Goal: Task Accomplishment & Management: Use online tool/utility

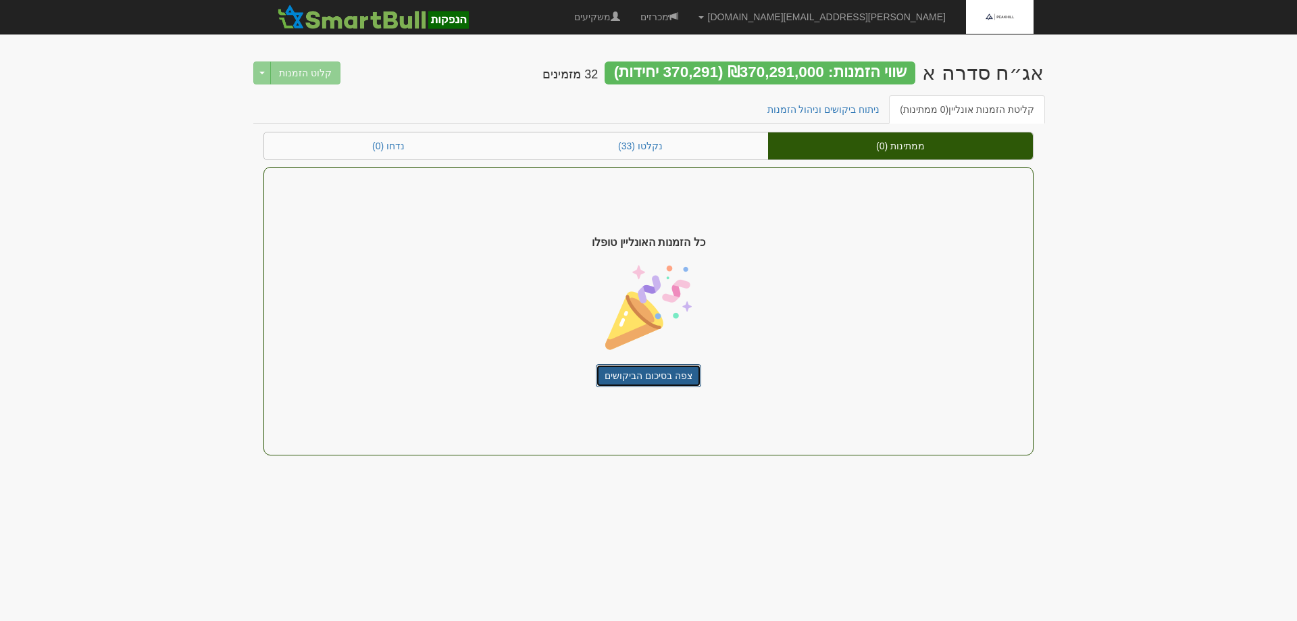
click at [636, 378] on link "צפה בסיכום הביקושים" at bounding box center [648, 375] width 105 height 23
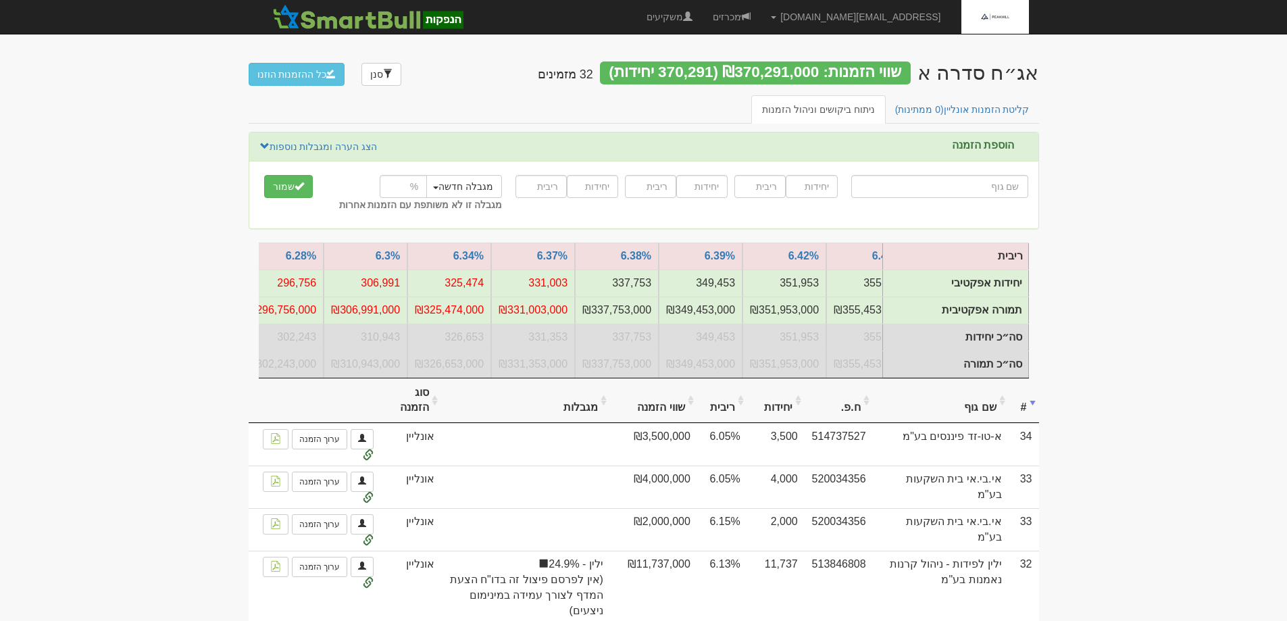
scroll to position [0, -707]
click at [265, 388] on th at bounding box center [315, 400] width 132 height 45
click at [266, 388] on th at bounding box center [315, 400] width 132 height 45
click at [267, 388] on th at bounding box center [315, 400] width 132 height 45
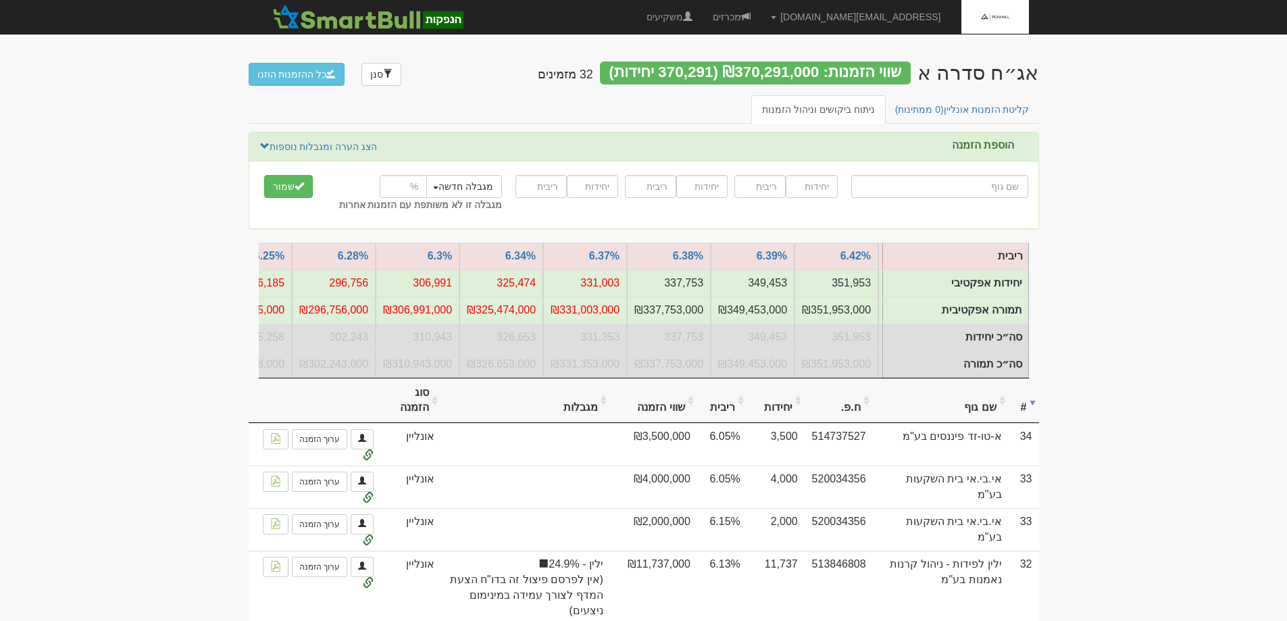
scroll to position [0, -761]
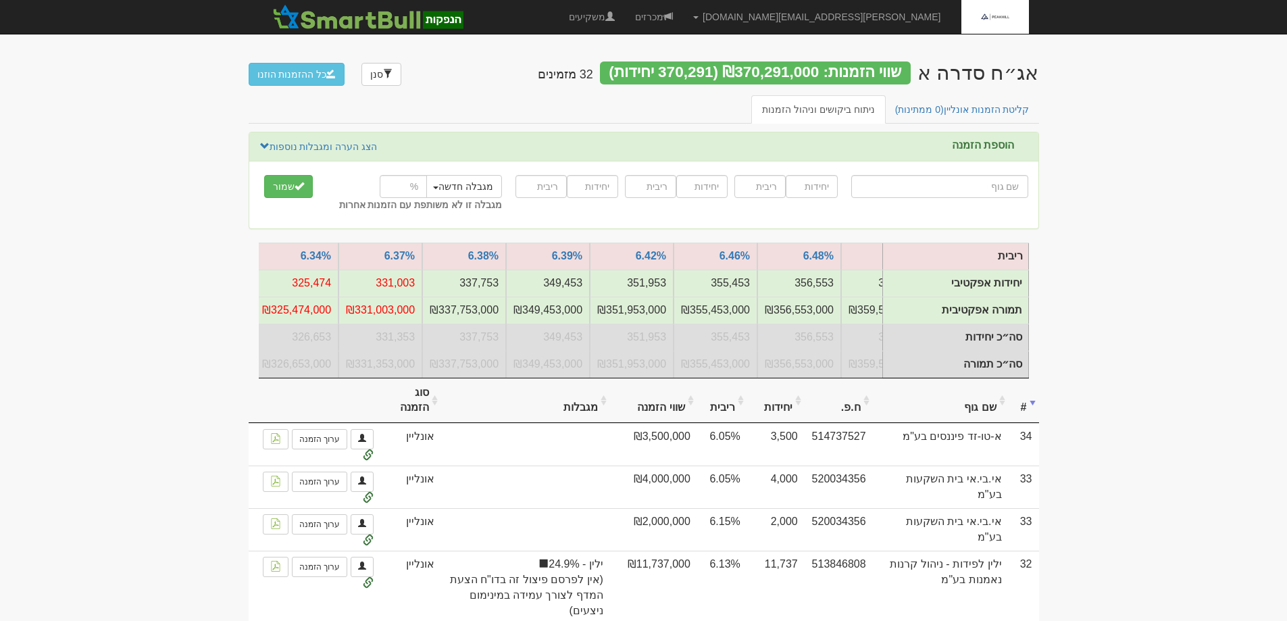
scroll to position [0, -1090]
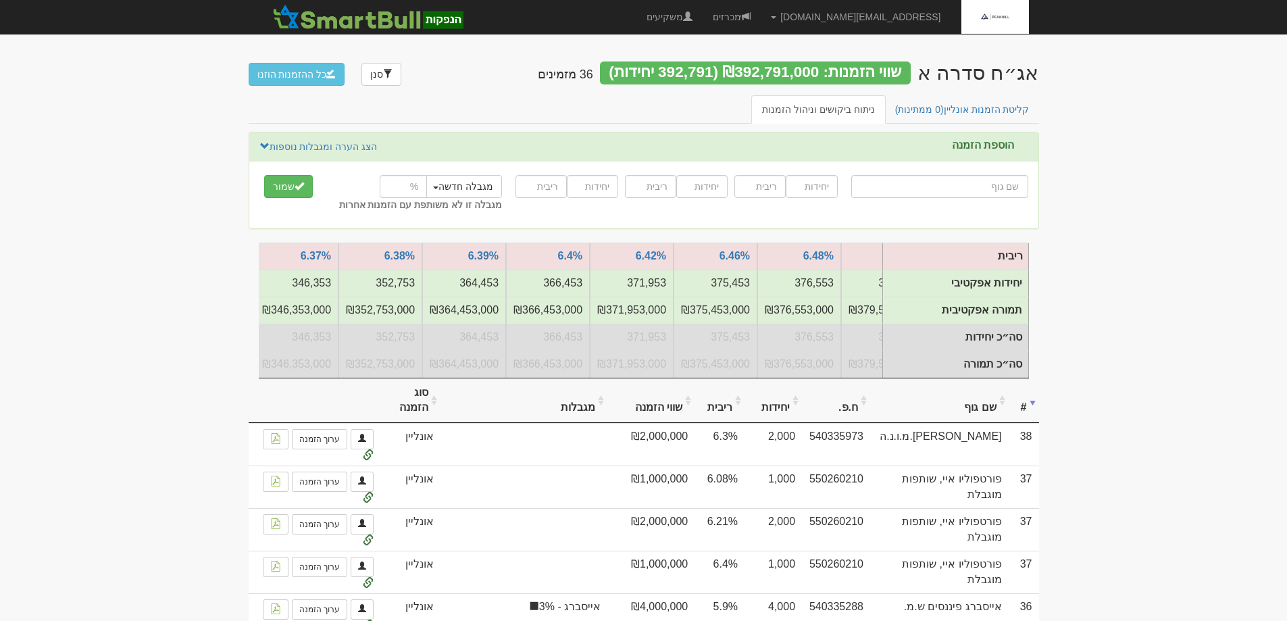
scroll to position [0, -1090]
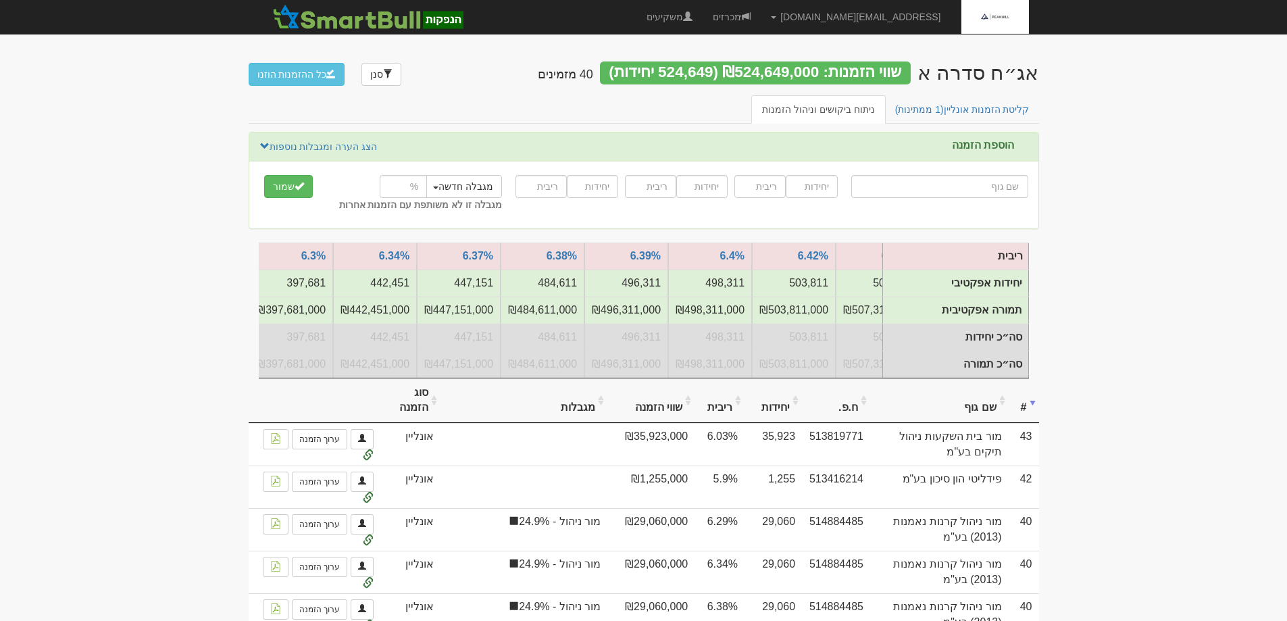
scroll to position [0, -734]
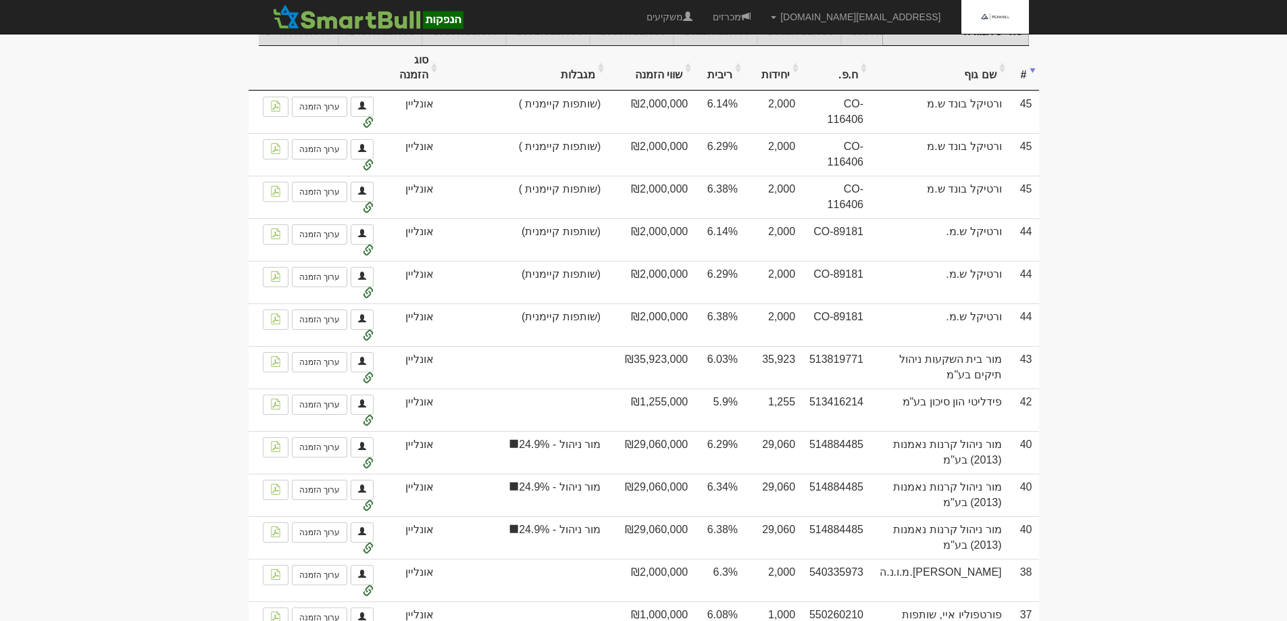
scroll to position [338, 0]
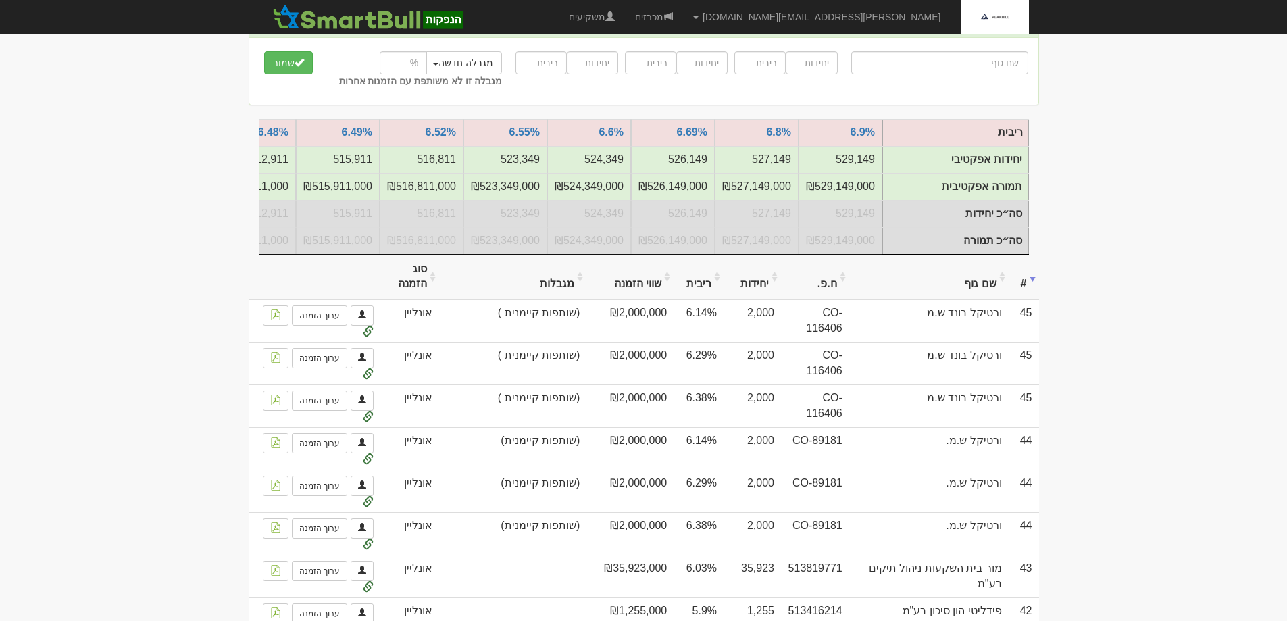
scroll to position [135, 0]
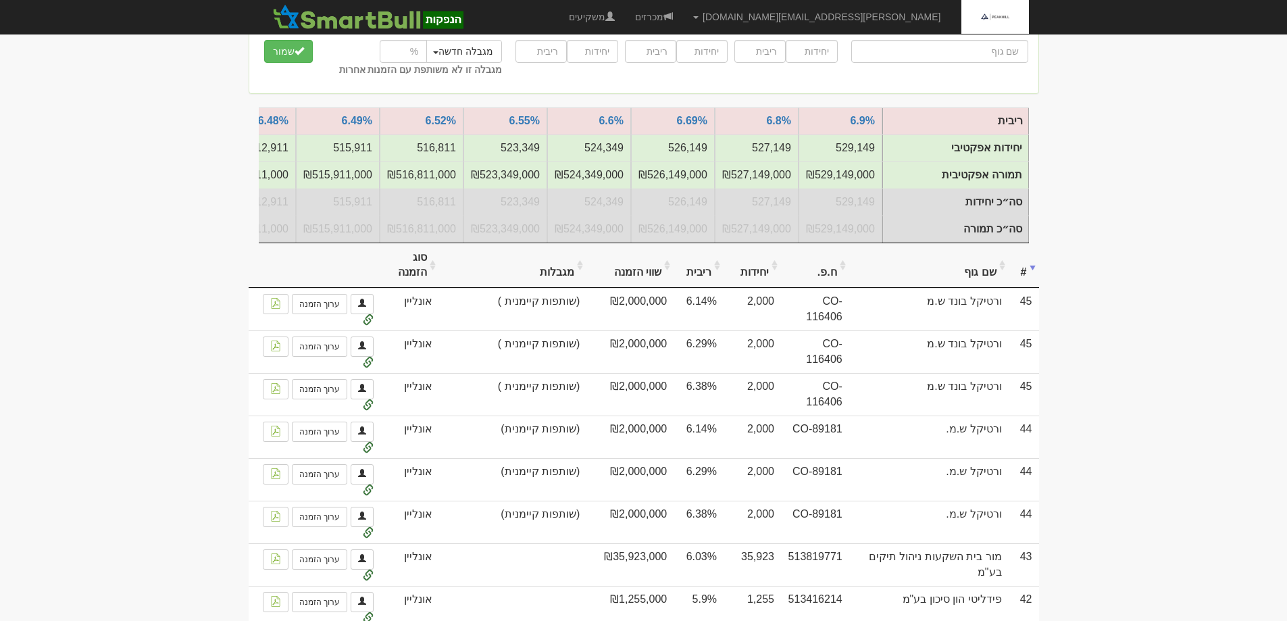
click at [966, 288] on th "שם גוף" at bounding box center [928, 265] width 159 height 45
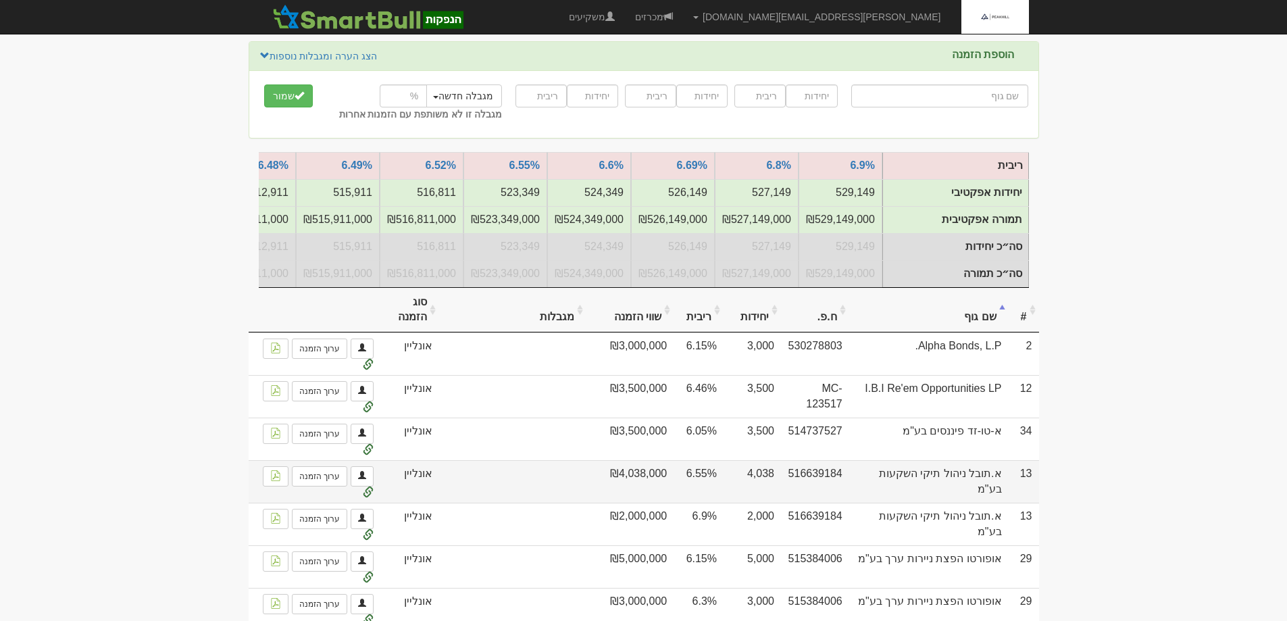
scroll to position [0, 0]
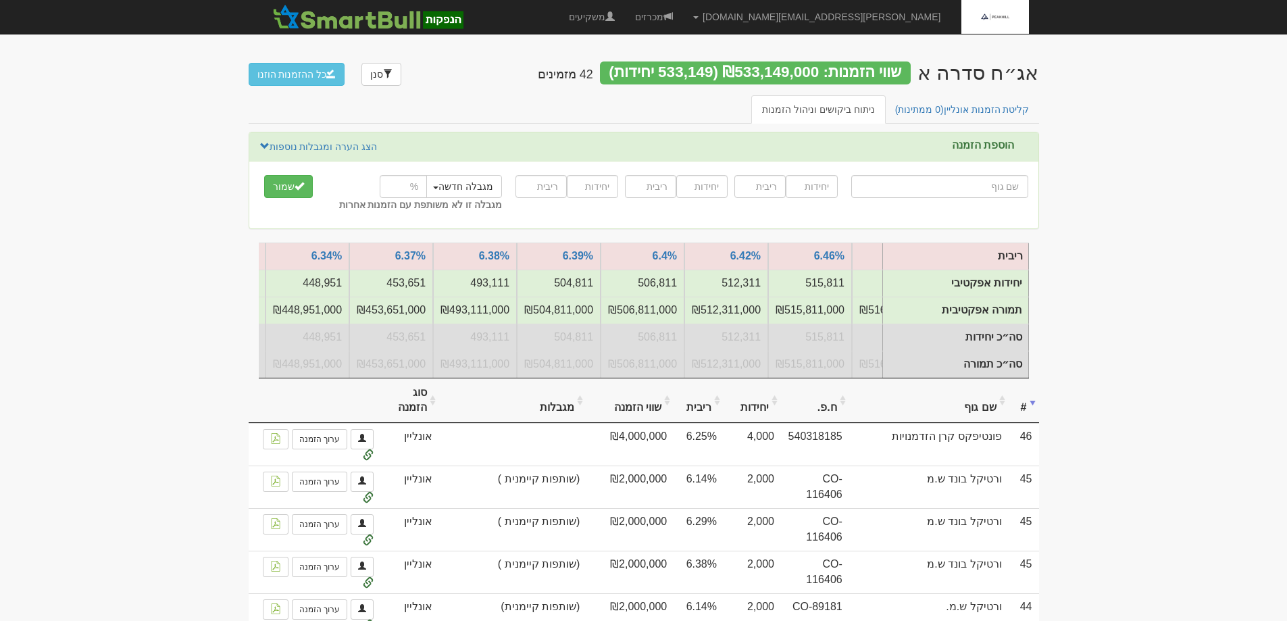
scroll to position [0, -648]
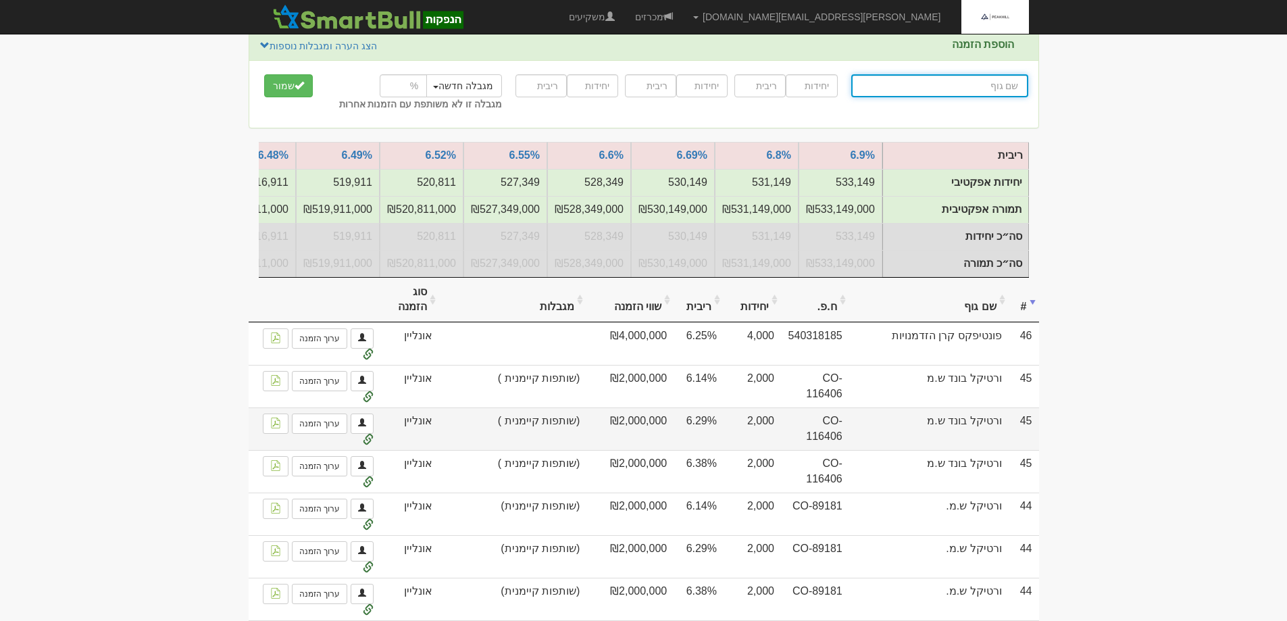
scroll to position [203, 0]
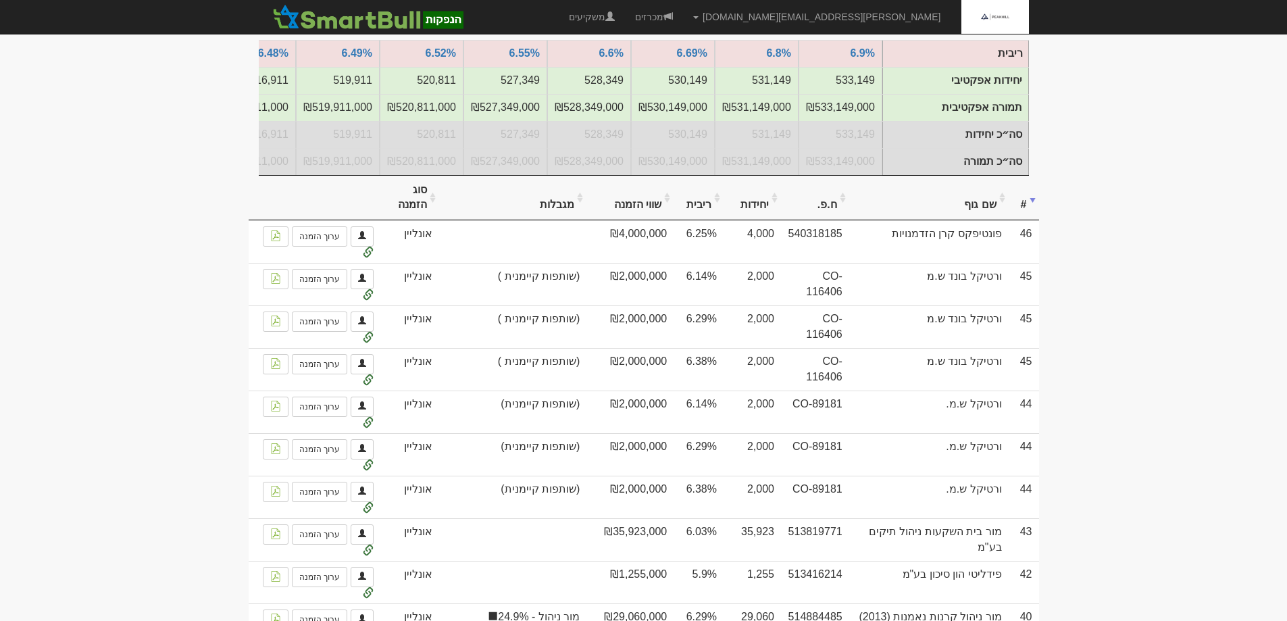
click at [975, 214] on th "שם גוף" at bounding box center [928, 198] width 159 height 45
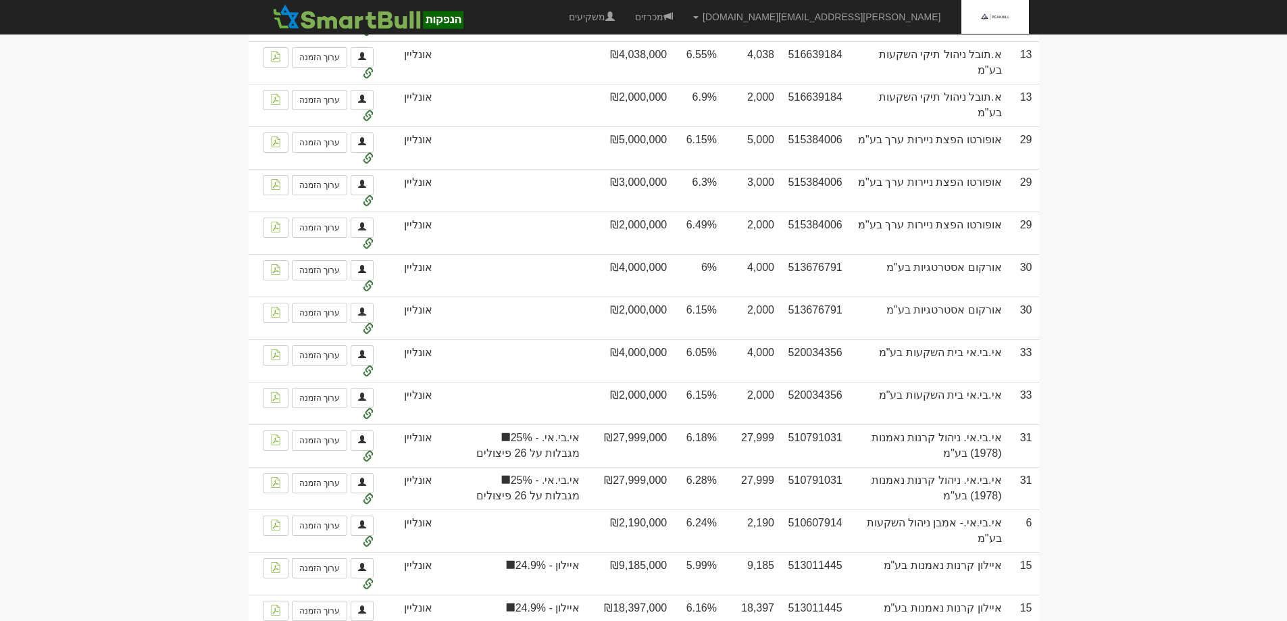
scroll to position [0, 0]
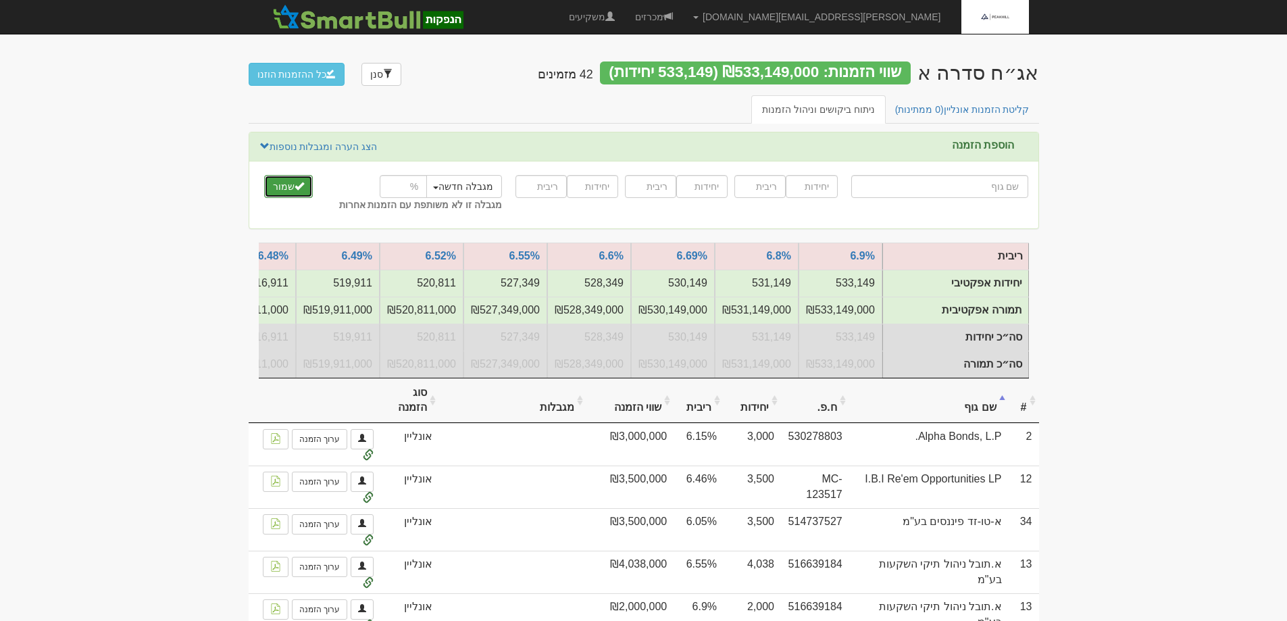
drag, startPoint x: 284, startPoint y: 192, endPoint x: 290, endPoint y: 213, distance: 21.4
click at [290, 213] on div at bounding box center [643, 195] width 789 height 47
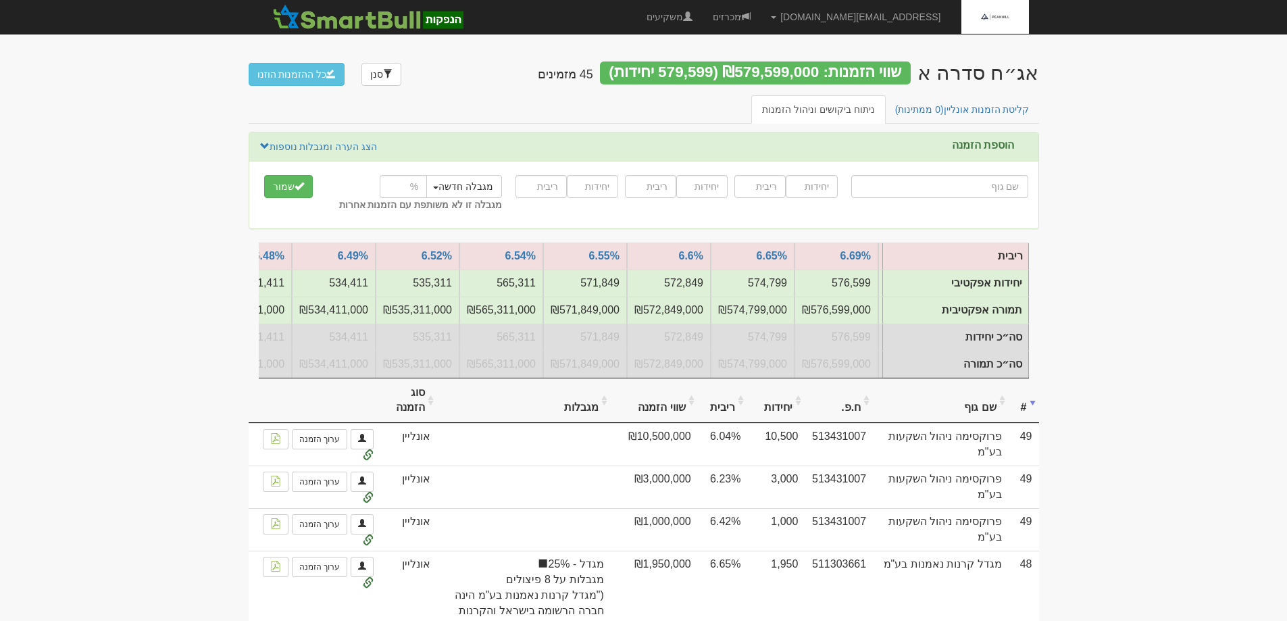
scroll to position [0, -189]
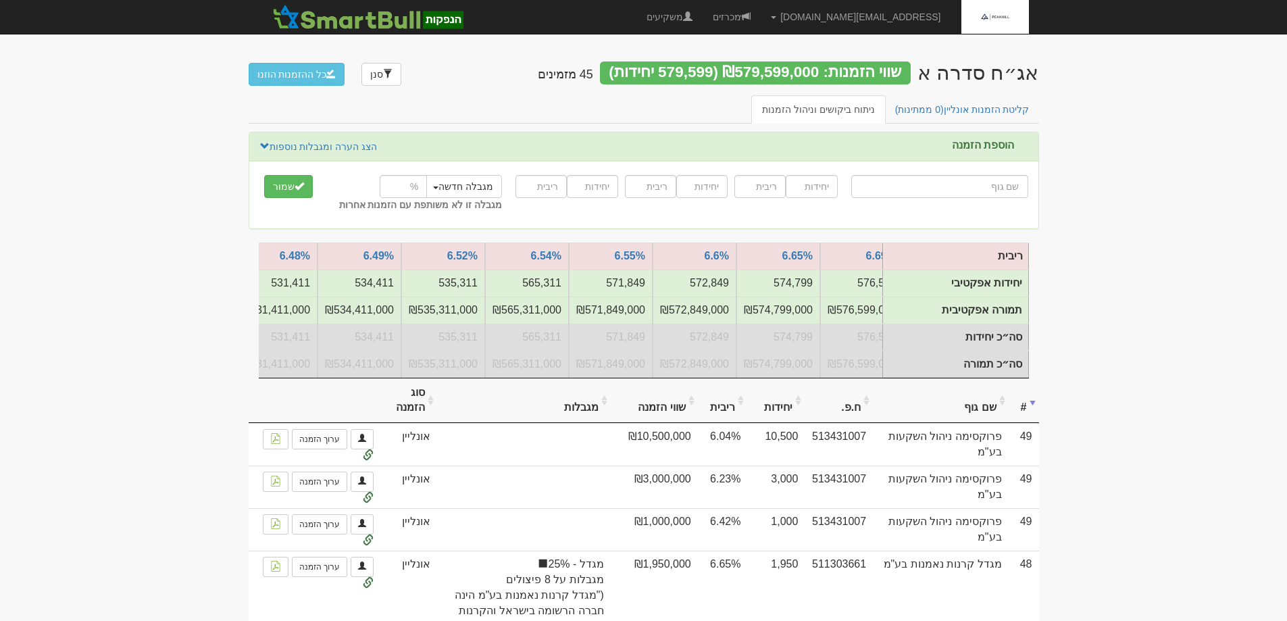
click at [267, 388] on th at bounding box center [315, 400] width 132 height 45
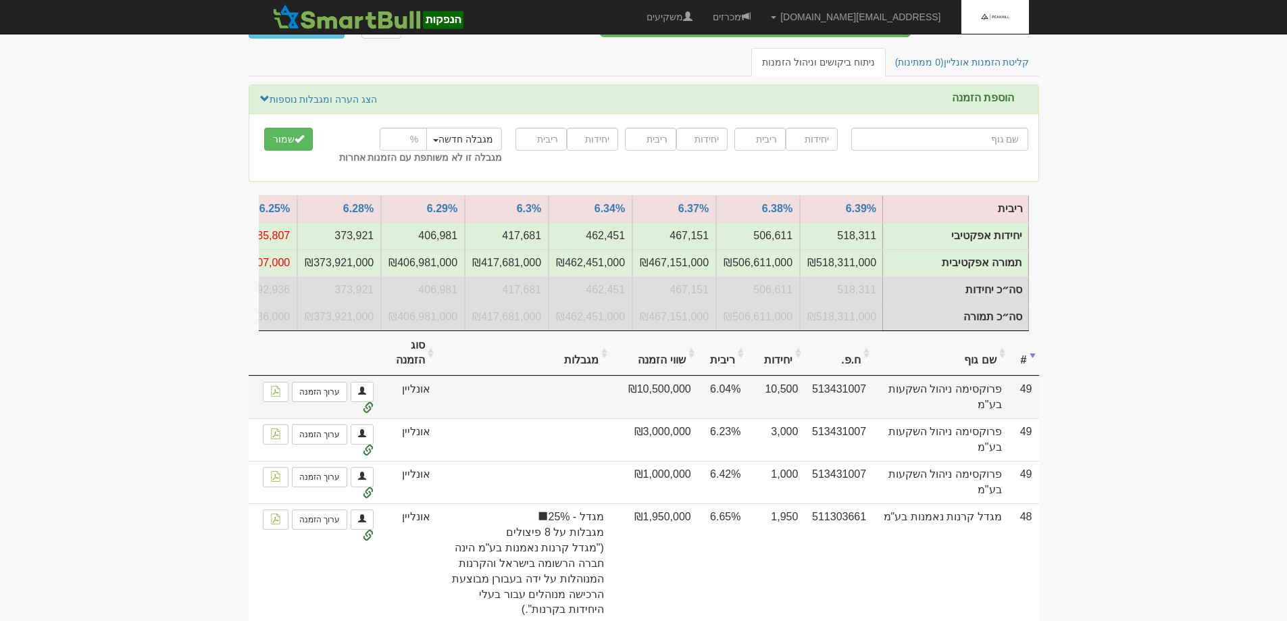
scroll to position [68, 0]
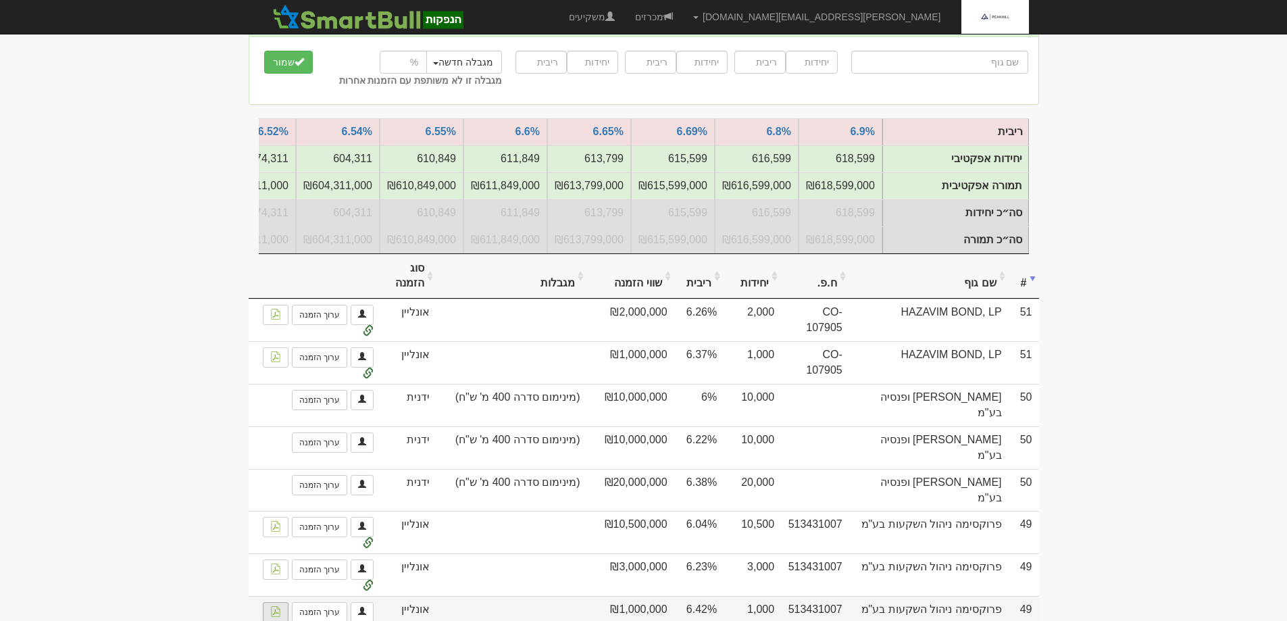
scroll to position [135, 0]
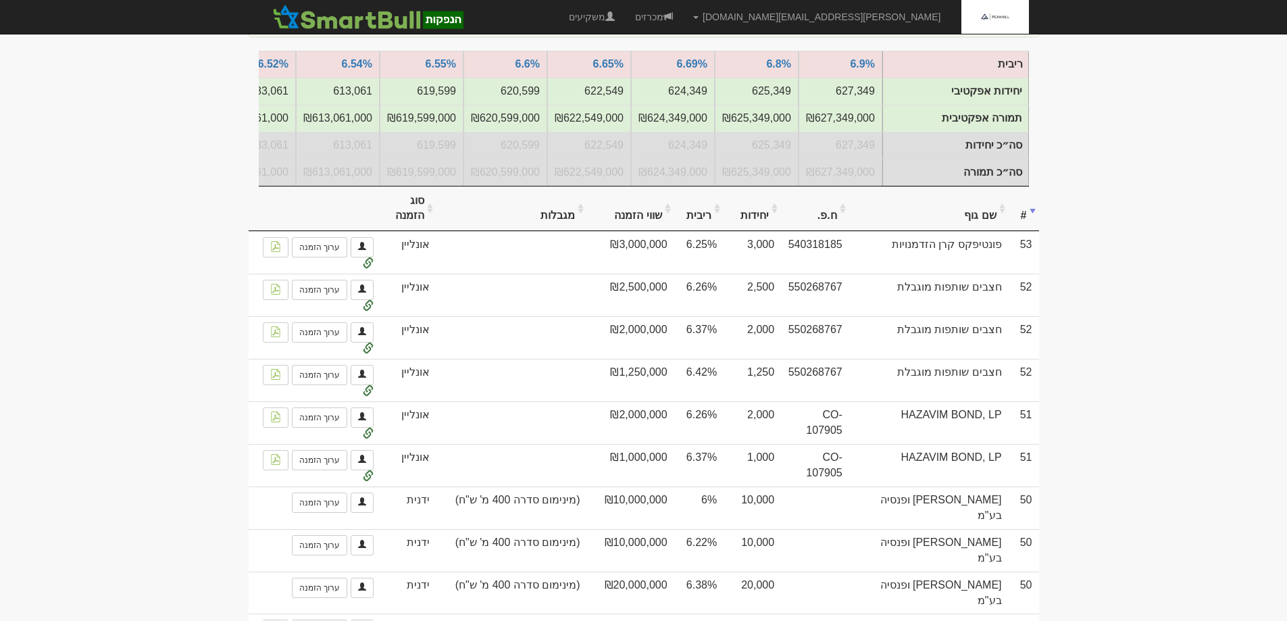
scroll to position [405, 0]
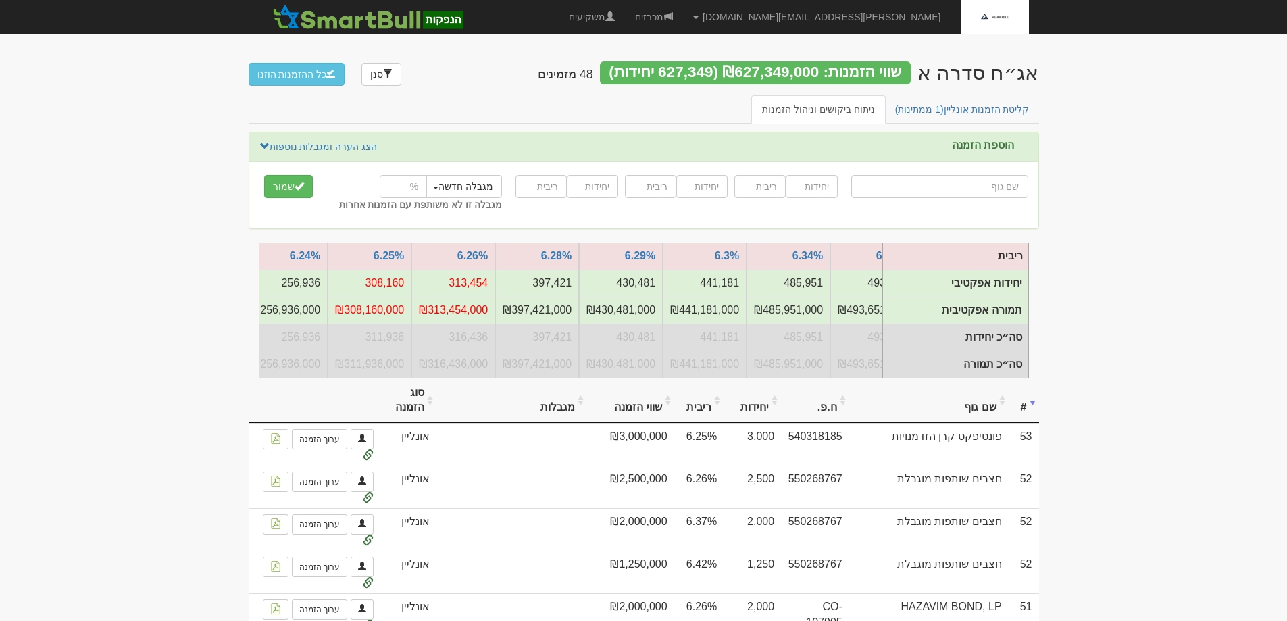
scroll to position [0, -1261]
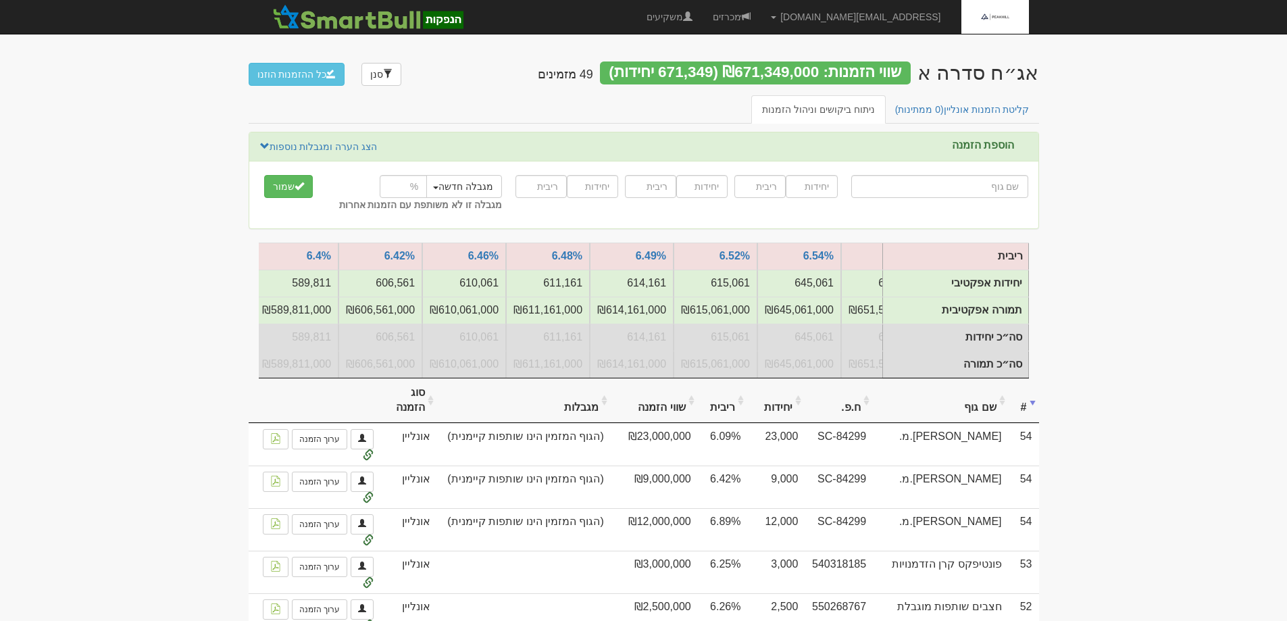
scroll to position [0, -1090]
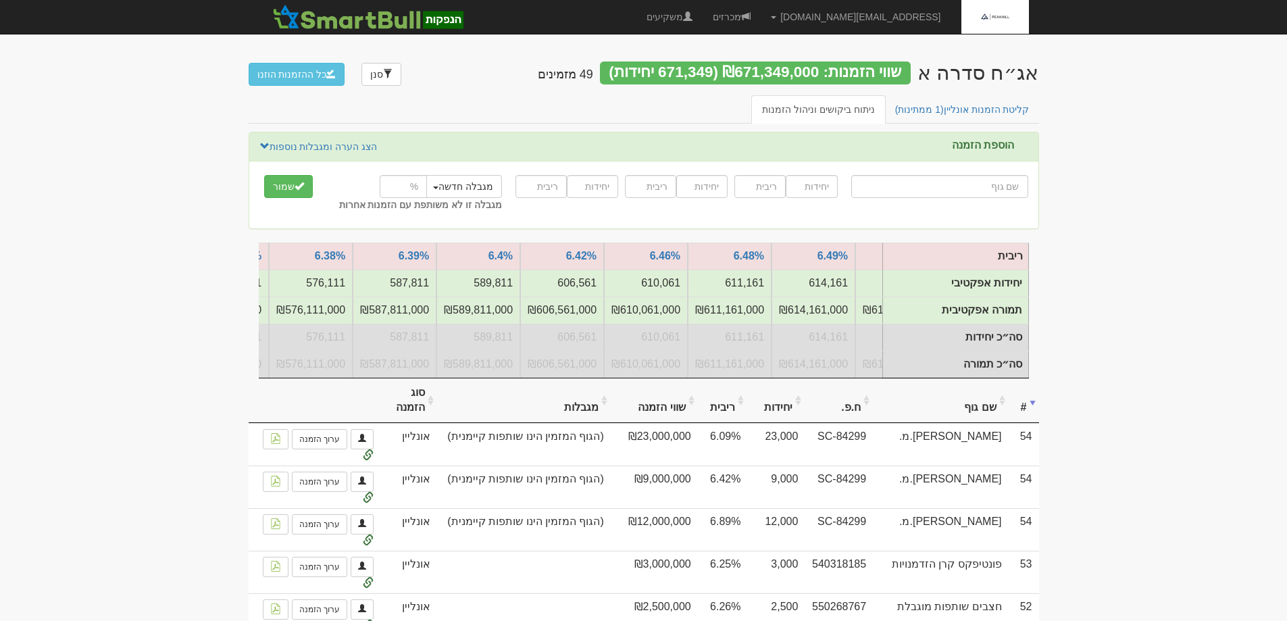
scroll to position [0, -1272]
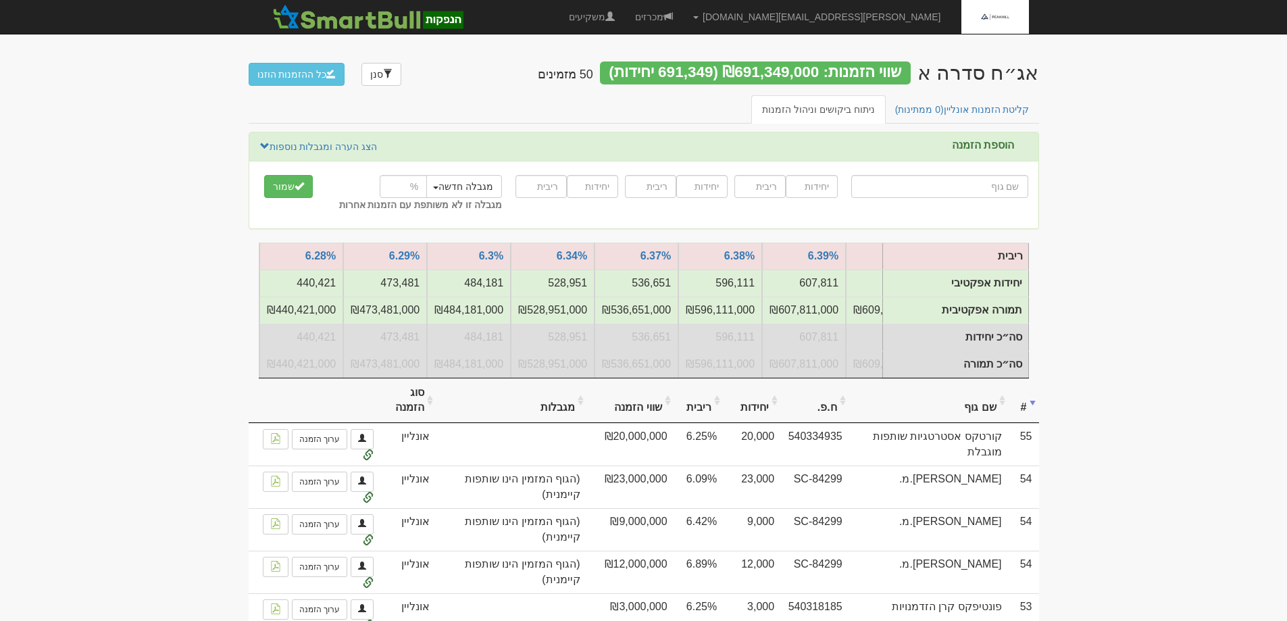
scroll to position [0, -1144]
click at [724, 418] on th "ריבית" at bounding box center [699, 400] width 50 height 45
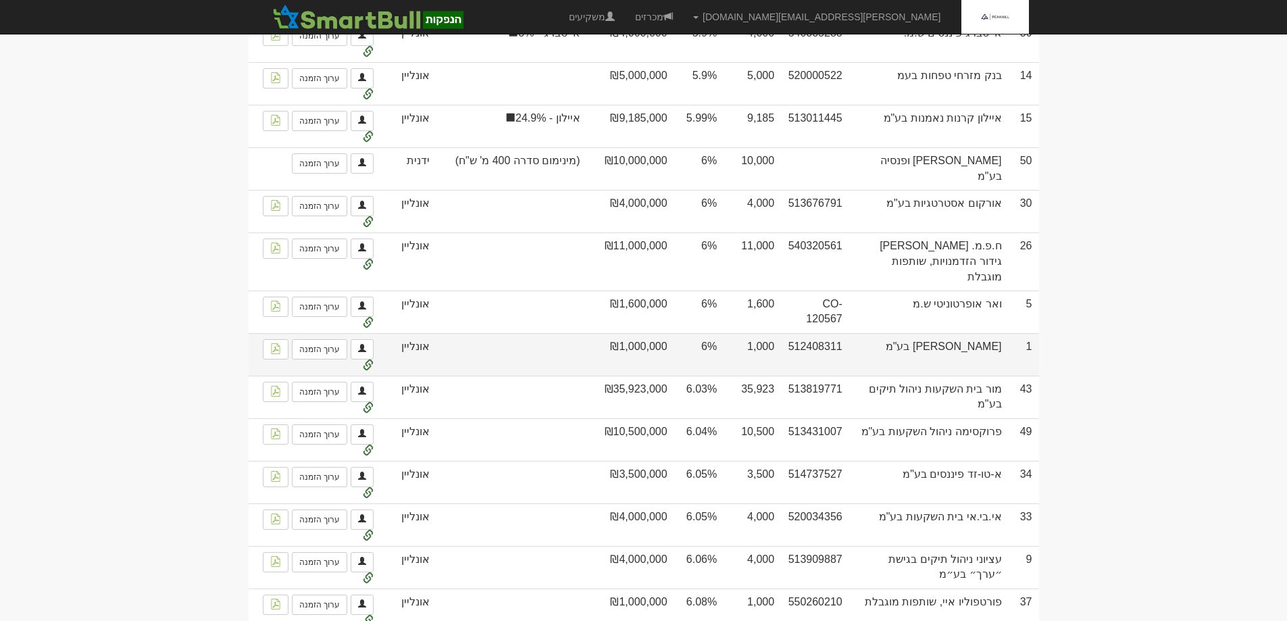
scroll to position [0, 0]
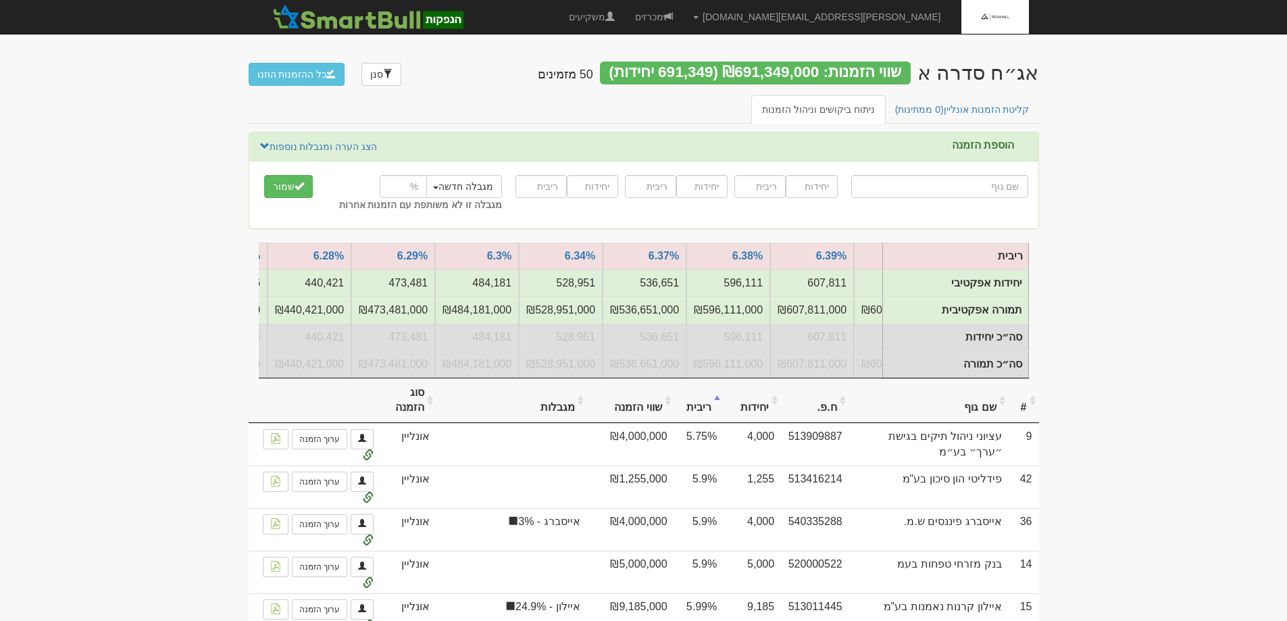
click at [973, 421] on th "שם גוף" at bounding box center [928, 400] width 159 height 45
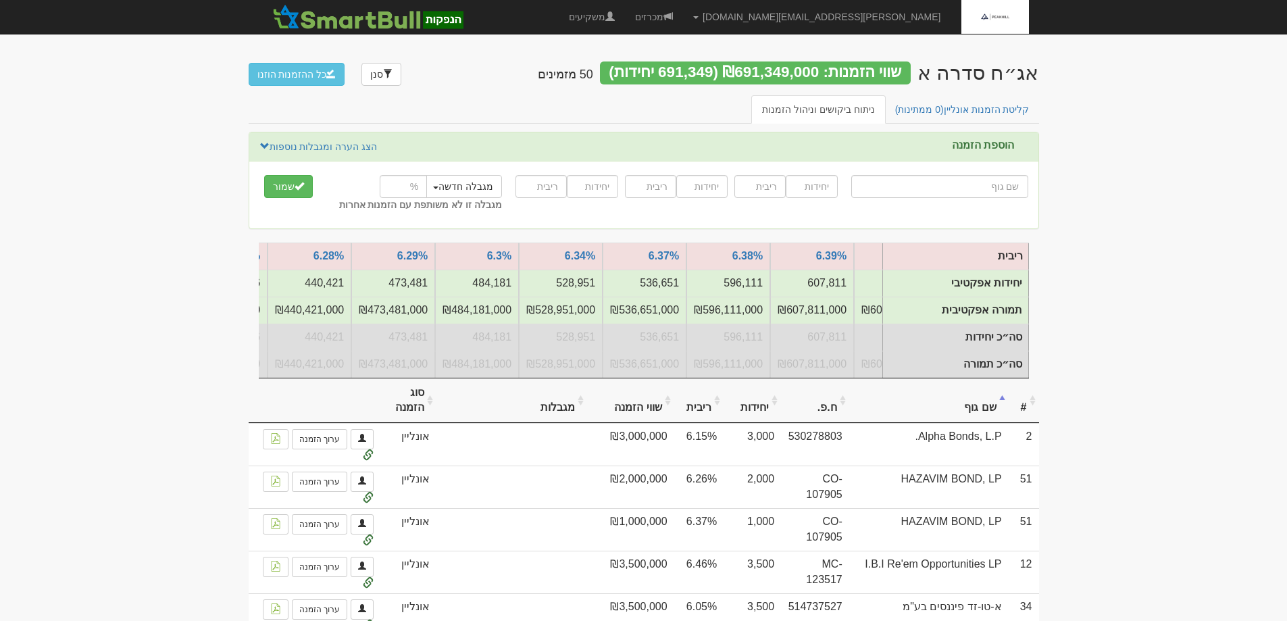
click at [973, 421] on th "שם גוף" at bounding box center [928, 400] width 159 height 45
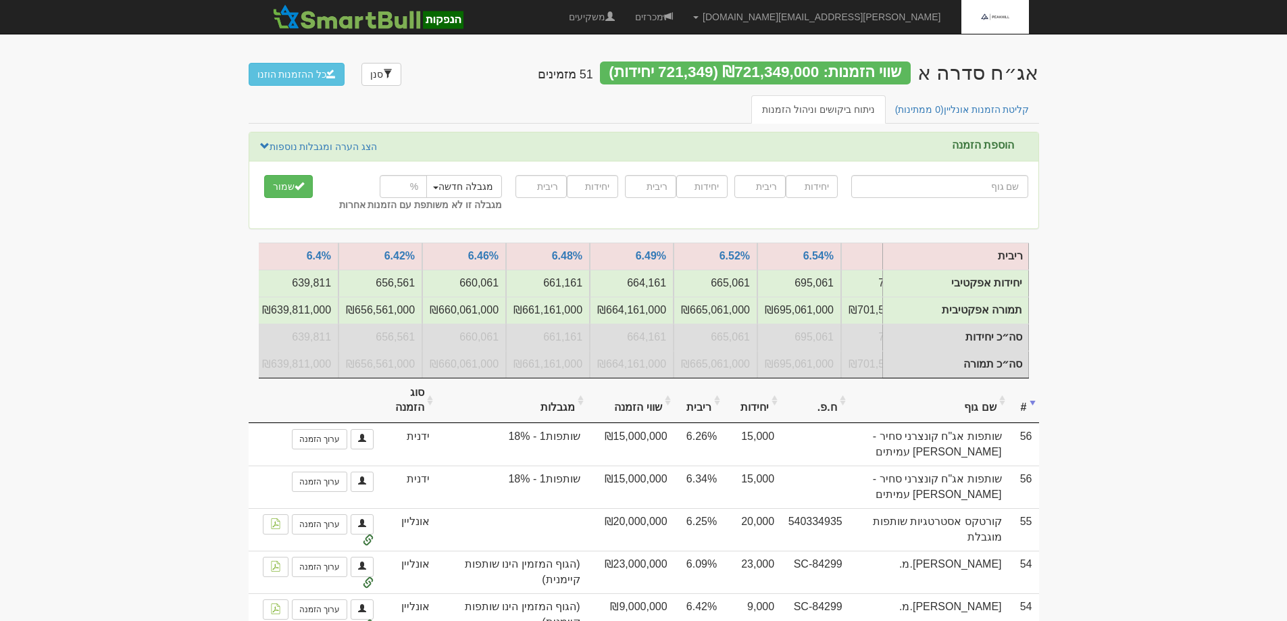
scroll to position [0, -1090]
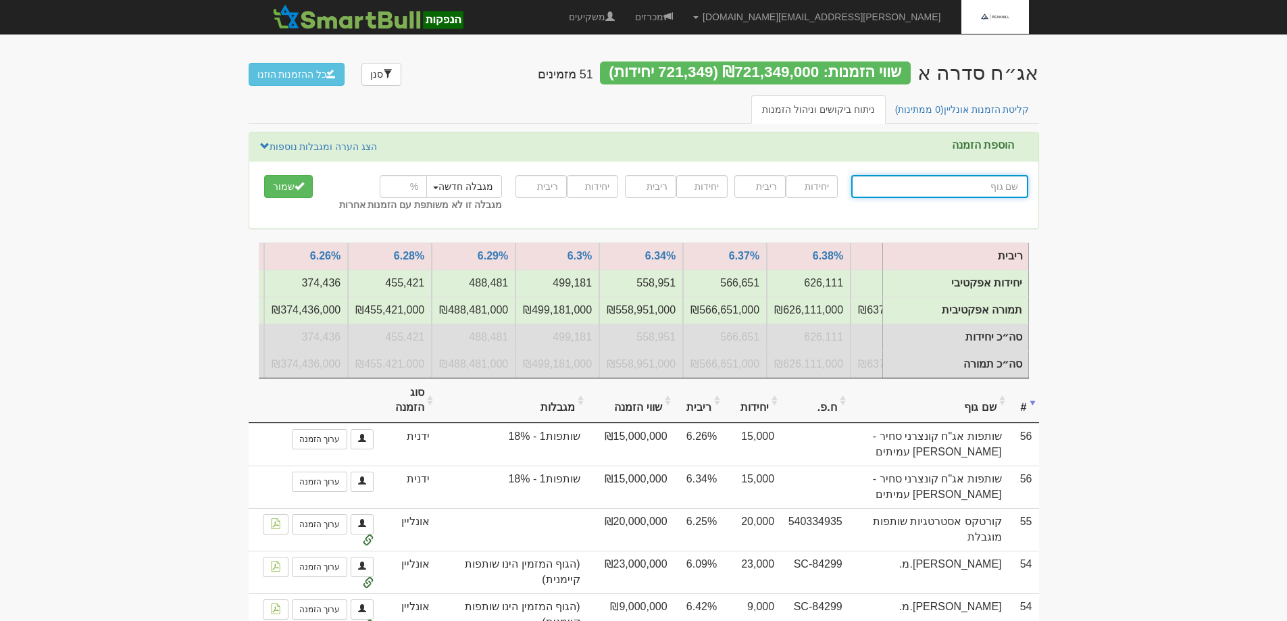
scroll to position [0, -1197]
